Goal: Entertainment & Leisure: Consume media (video, audio)

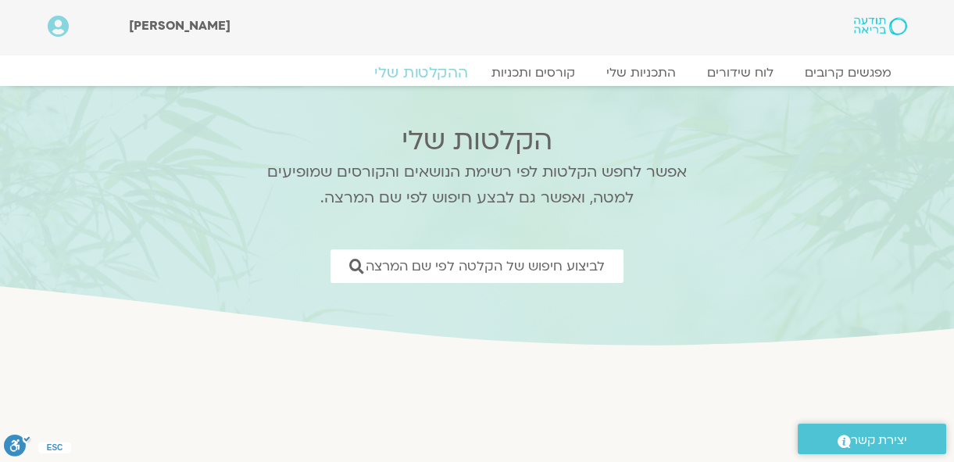
click at [421, 70] on link "ההקלטות שלי" at bounding box center [420, 72] width 131 height 19
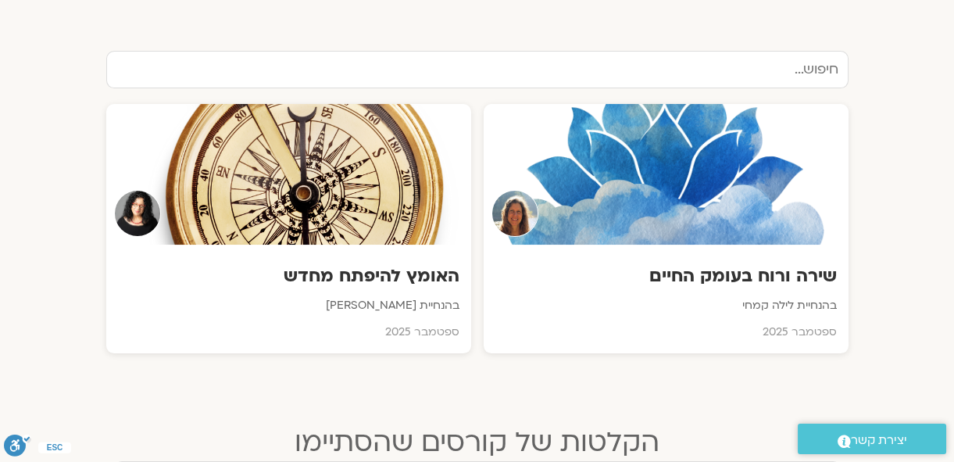
scroll to position [568, 0]
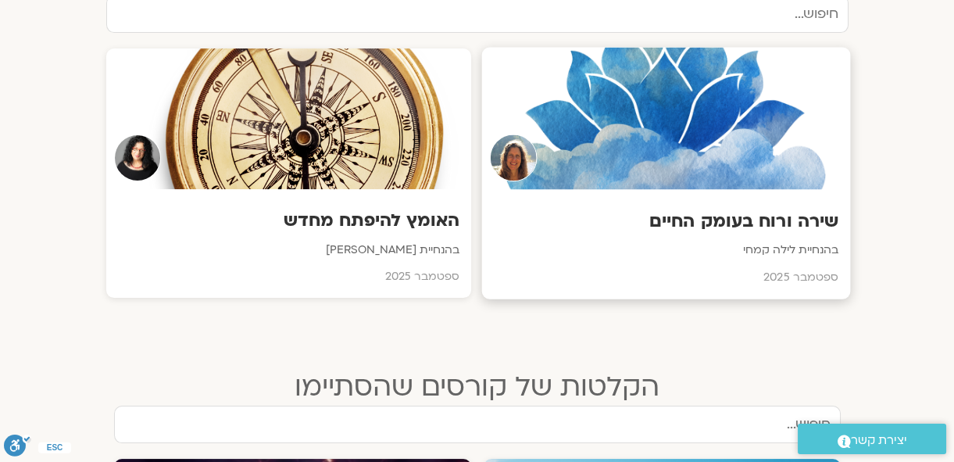
click at [804, 219] on h3 "שירה ורוח בעומק החיים" at bounding box center [665, 221] width 344 height 24
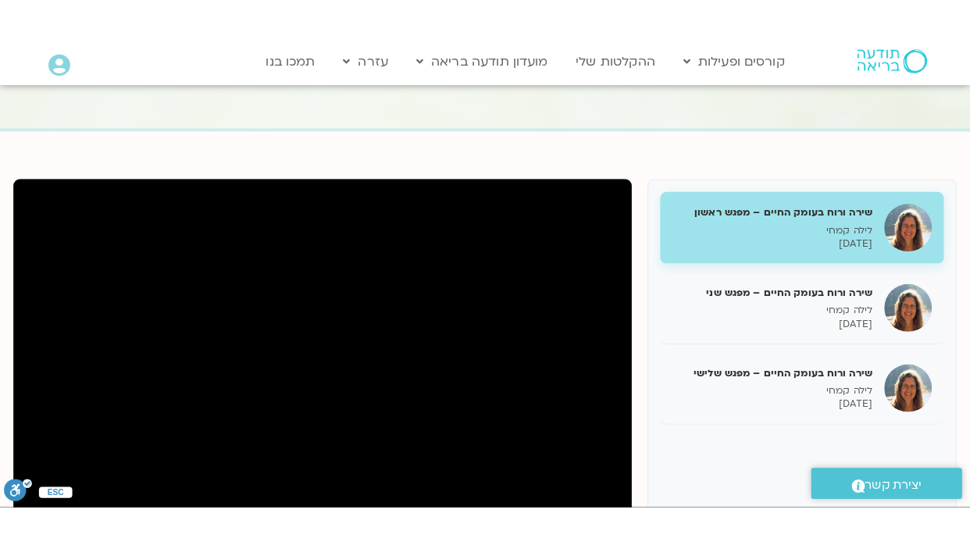
scroll to position [141, 0]
